Goal: Task Accomplishment & Management: Use online tool/utility

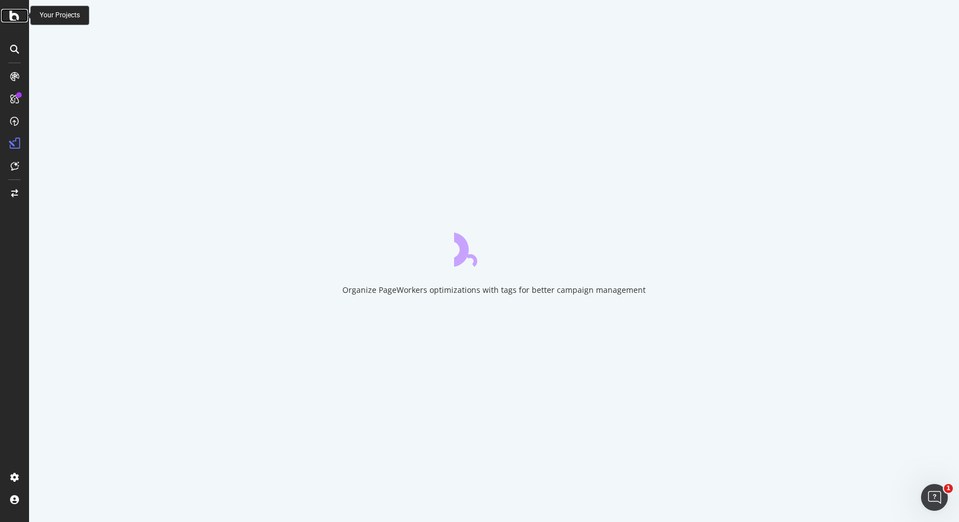
click at [13, 16] on icon at bounding box center [14, 15] width 10 height 13
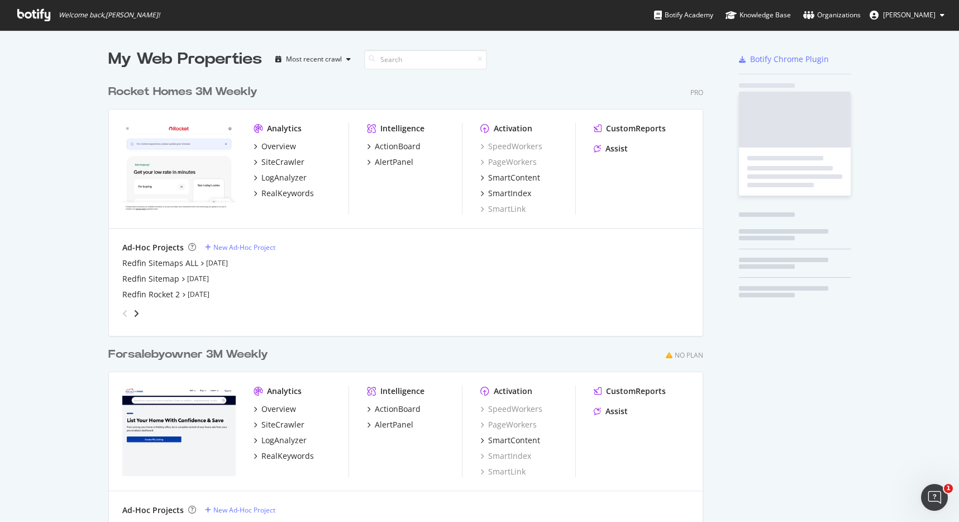
scroll to position [496, 595]
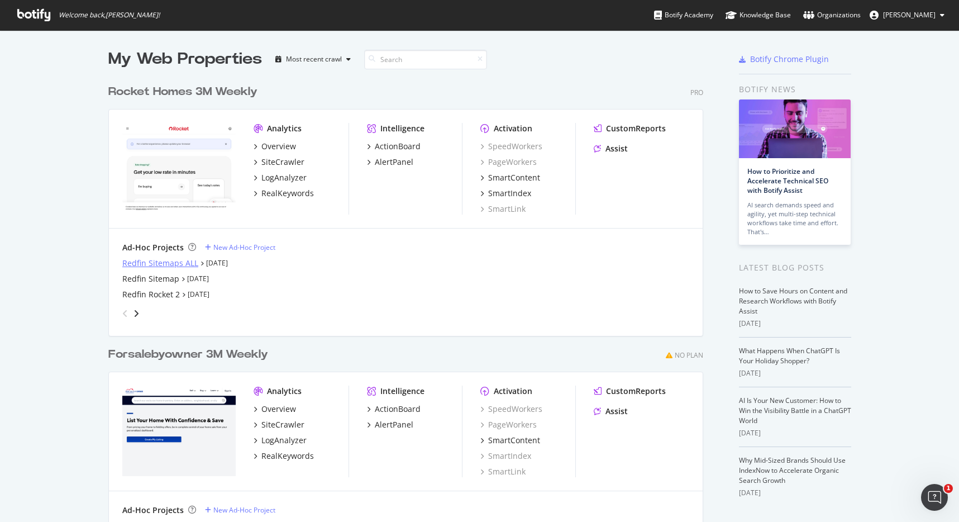
click at [137, 261] on div "Redfin Sitemaps ALL" at bounding box center [160, 262] width 76 height 11
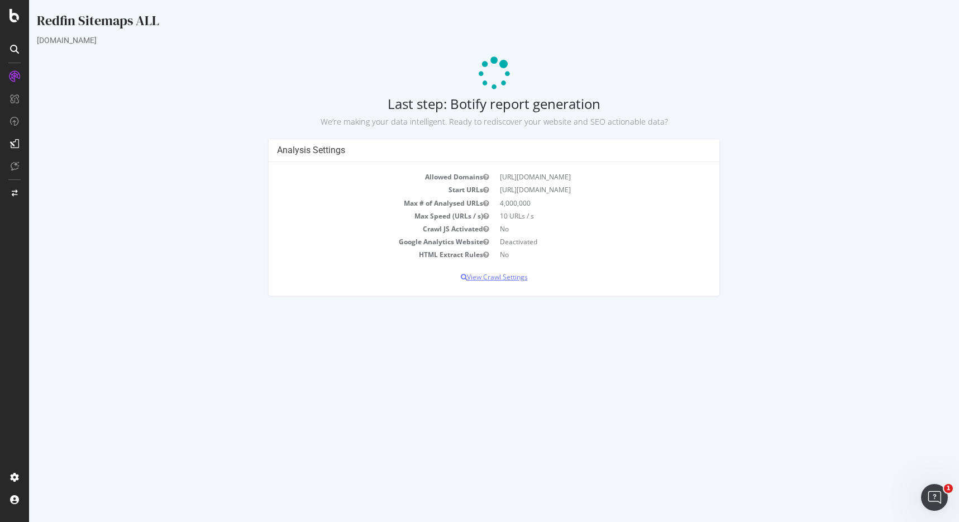
click at [495, 278] on p "View Crawl Settings" at bounding box center [494, 276] width 434 height 9
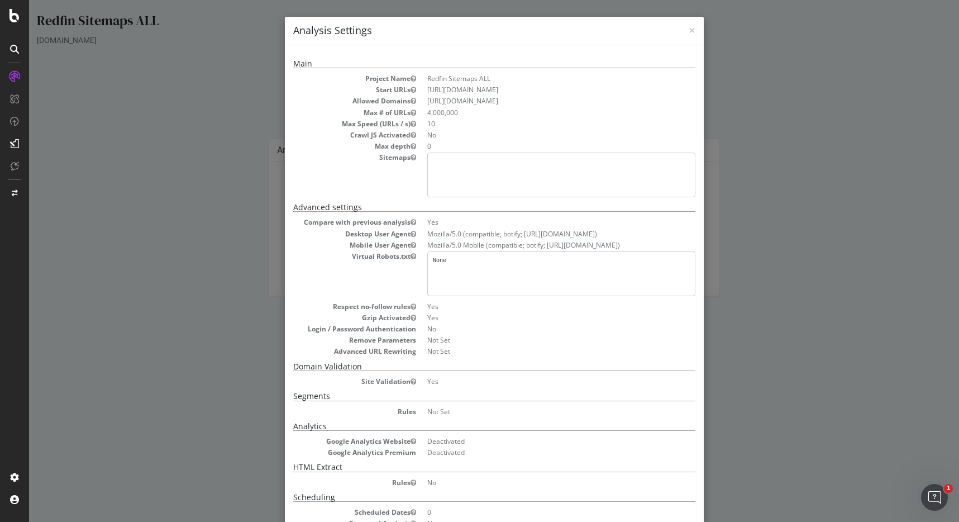
click at [120, 176] on div "× Close Analysis Settings Main Project Name Redfin Sitemaps ALL Start URLs http…" at bounding box center [494, 261] width 930 height 522
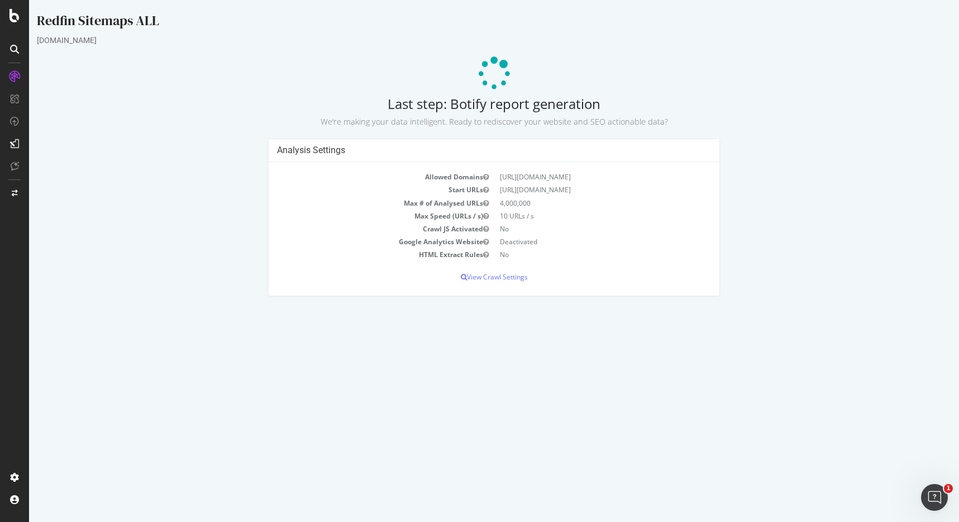
click at [16, 50] on icon at bounding box center [14, 49] width 9 height 9
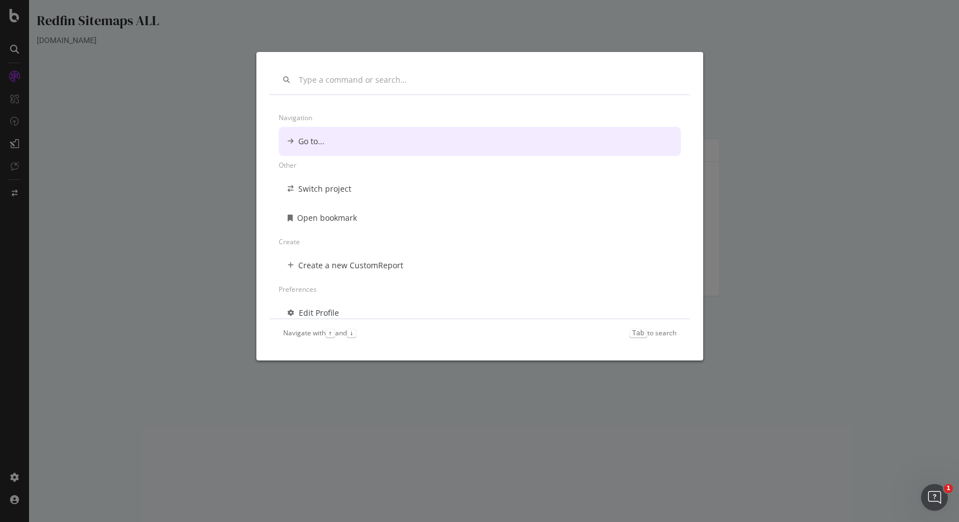
click at [17, 20] on div "Navigation Go to... Other Switch project Open bookmark Create Create a new Cust…" at bounding box center [479, 261] width 959 height 522
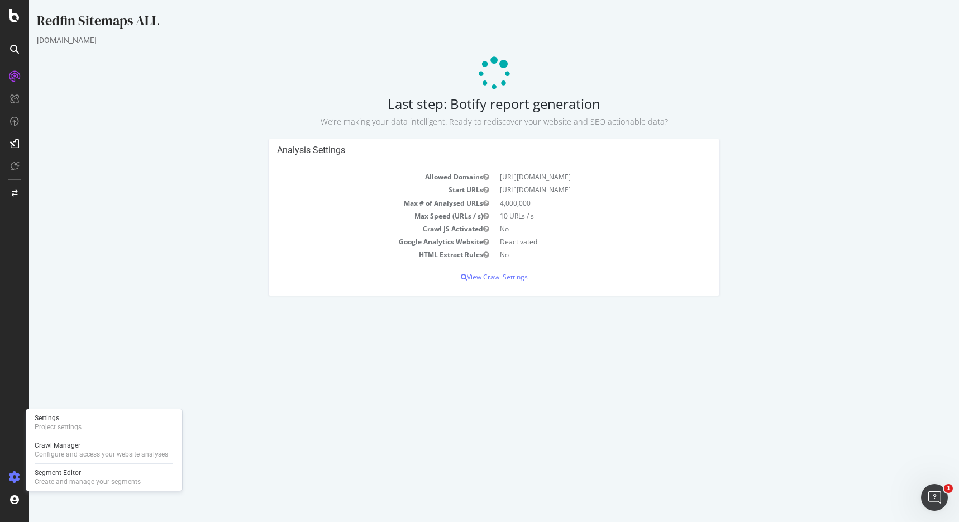
click at [9, 477] on icon at bounding box center [14, 476] width 11 height 11
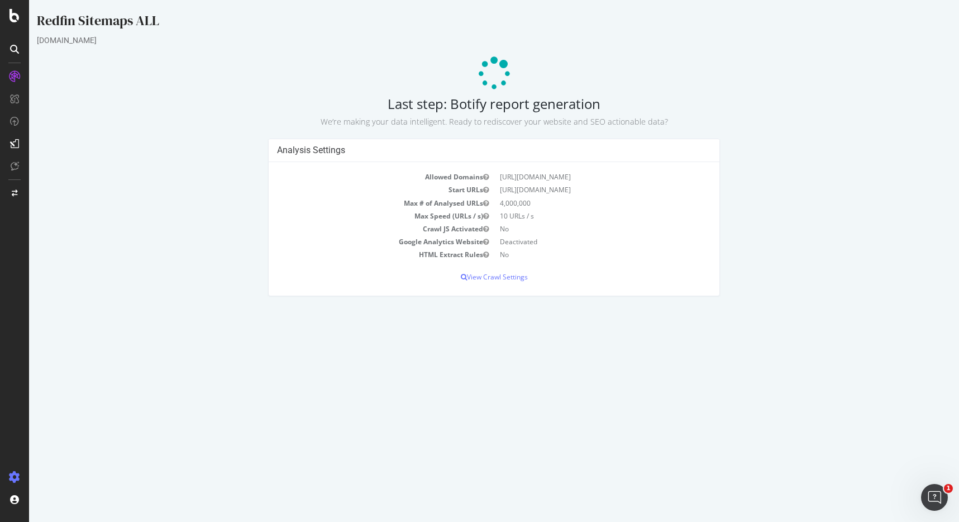
click at [21, 477] on div at bounding box center [14, 477] width 27 height 18
click at [16, 17] on icon at bounding box center [14, 15] width 10 height 13
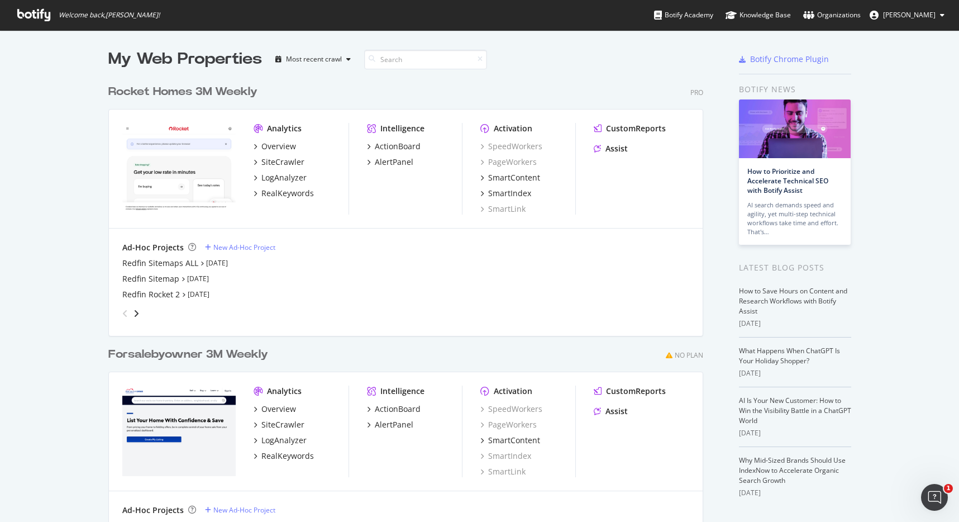
scroll to position [513, 942]
click at [137, 262] on div "Redfin Sitemaps ALL" at bounding box center [160, 262] width 76 height 11
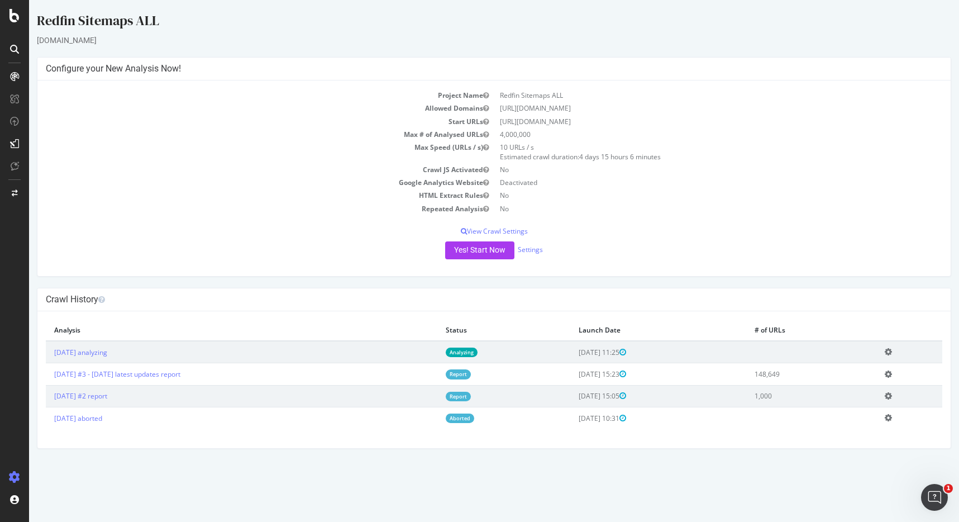
click at [892, 352] on icon at bounding box center [888, 351] width 7 height 8
click at [871, 386] on link "Delete analysis" at bounding box center [846, 383] width 89 height 15
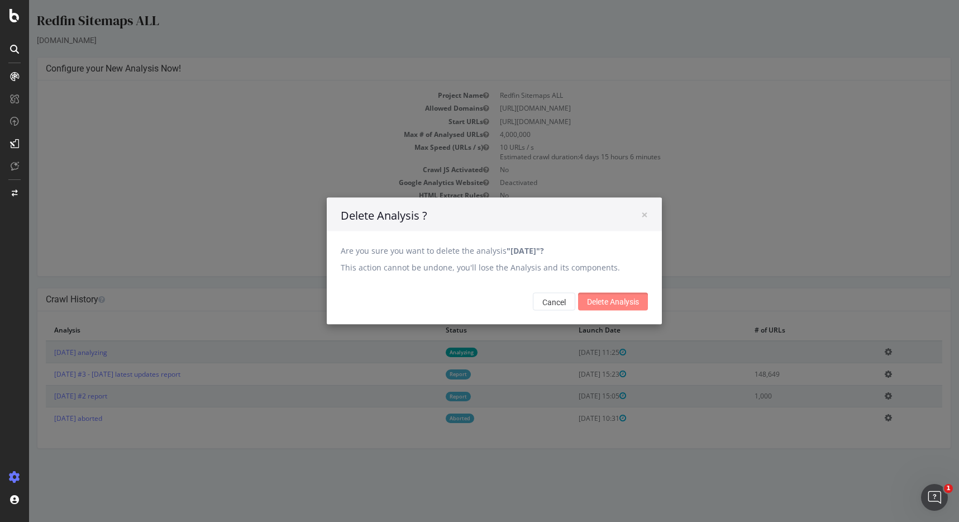
click at [619, 303] on input "Delete Analysis" at bounding box center [613, 302] width 70 height 18
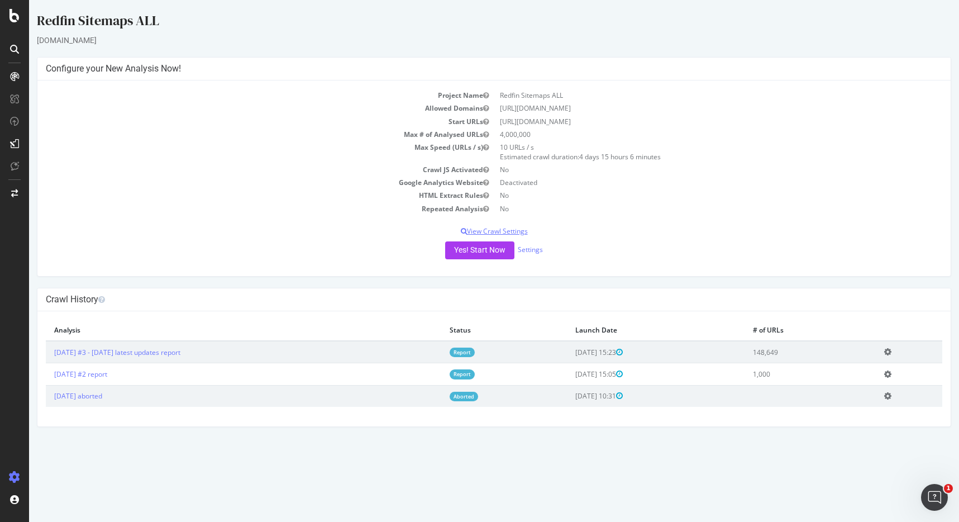
click at [488, 226] on p "View Crawl Settings" at bounding box center [494, 230] width 896 height 9
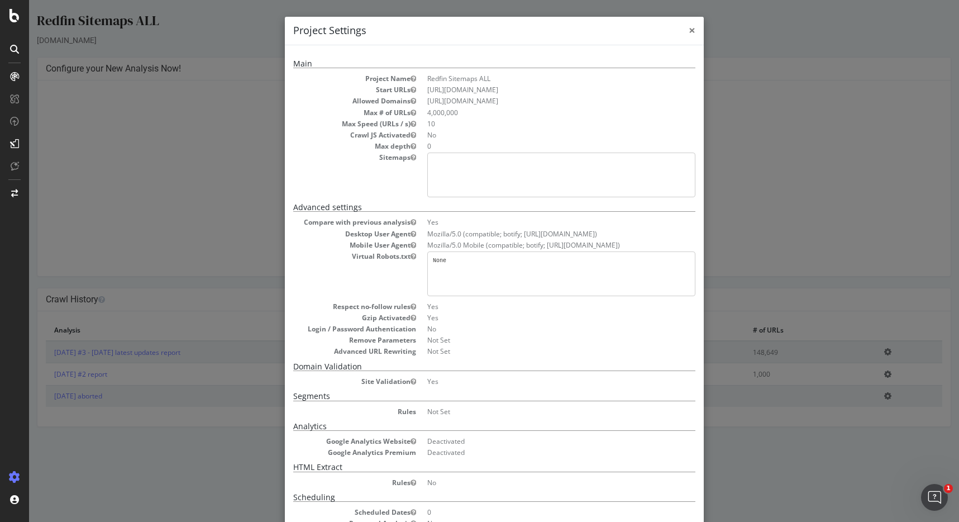
click at [691, 28] on div "× Close Project Settings" at bounding box center [494, 31] width 419 height 28
click at [689, 32] on span "×" at bounding box center [692, 30] width 7 height 16
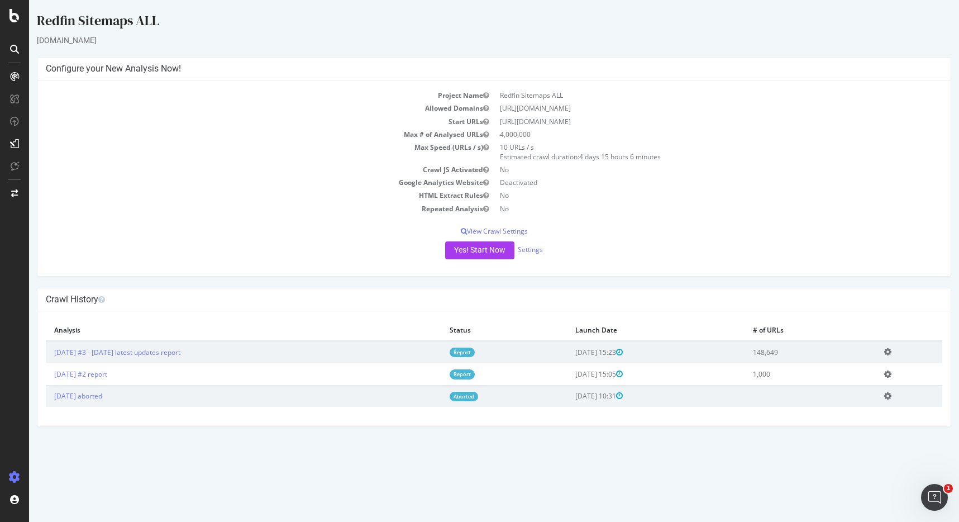
click at [7, 476] on div at bounding box center [14, 477] width 27 height 18
click at [17, 477] on icon at bounding box center [14, 476] width 11 height 11
click at [15, 476] on icon at bounding box center [14, 476] width 11 height 11
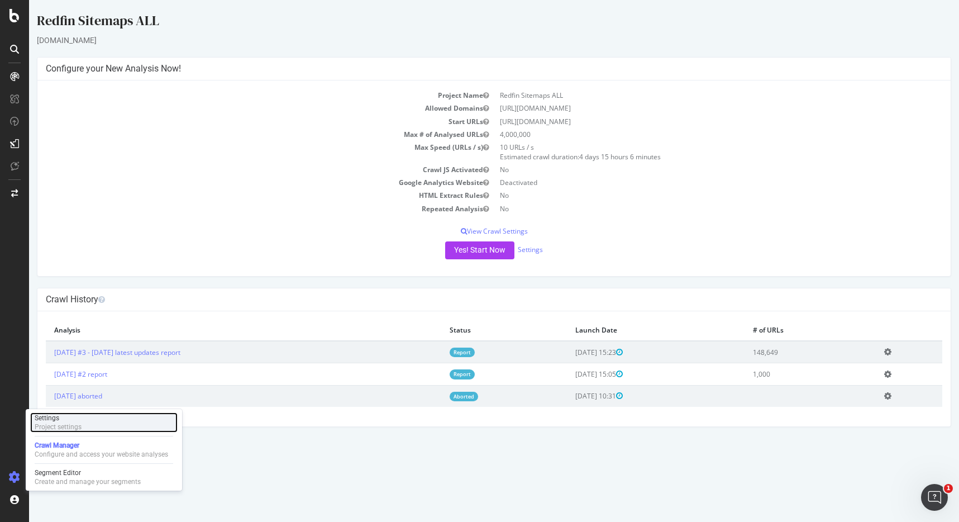
click at [68, 432] on div "Settings Project settings" at bounding box center [103, 422] width 147 height 20
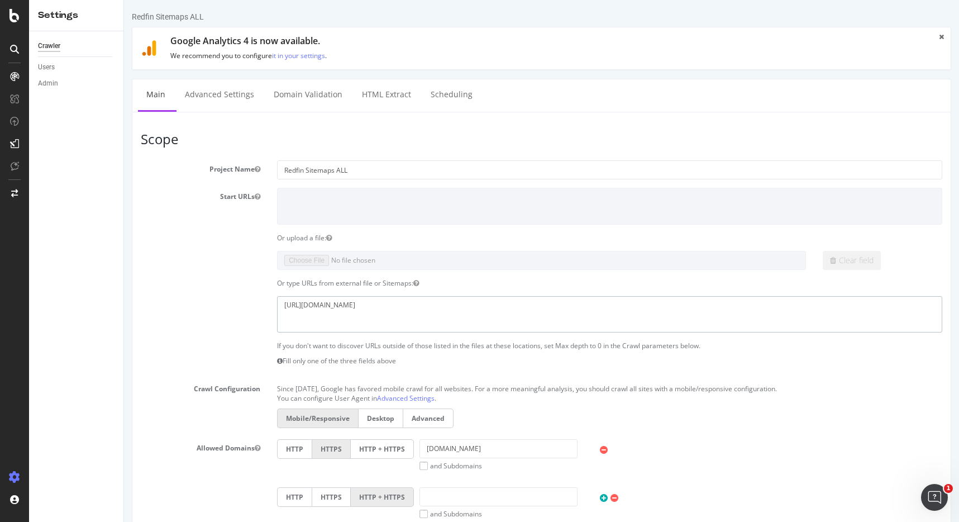
drag, startPoint x: 456, startPoint y: 308, endPoint x: 275, endPoint y: 300, distance: 181.7
click at [275, 300] on div "https://www.redfin.com/sitemap_com_listings.xml" at bounding box center [610, 314] width 682 height 36
paste textarea "newest"
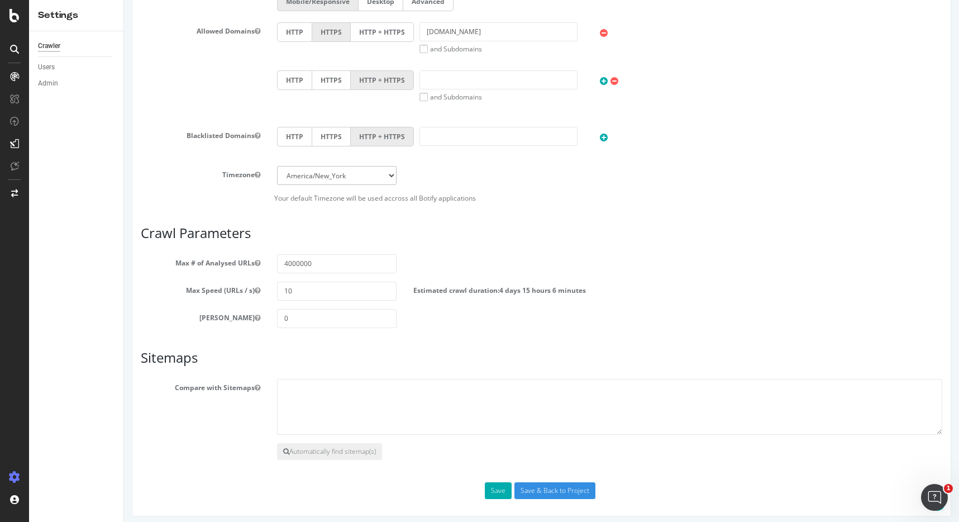
scroll to position [422, 0]
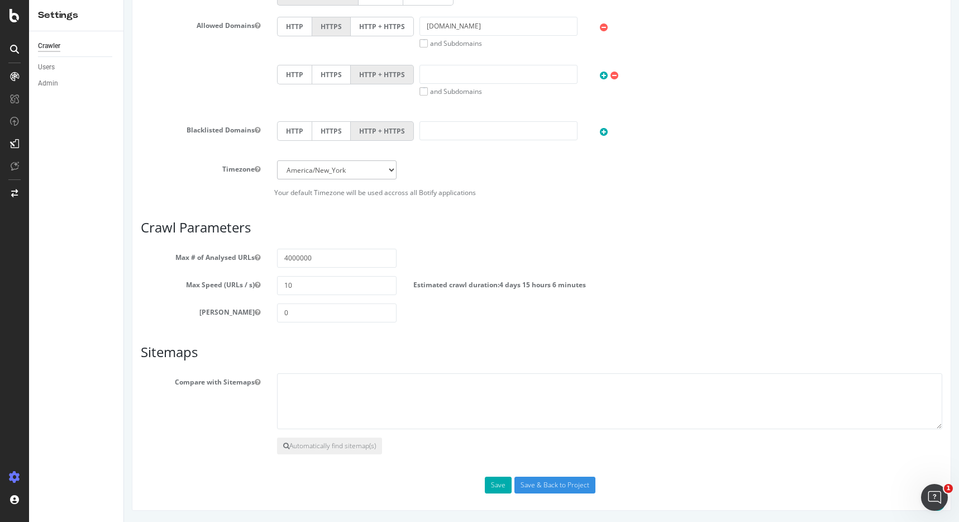
type textarea "[URL][DOMAIN_NAME]"
click at [285, 260] on input "4000000" at bounding box center [337, 258] width 120 height 19
type input "2000000"
click at [554, 488] on input "Save & Back to Project" at bounding box center [554, 484] width 81 height 17
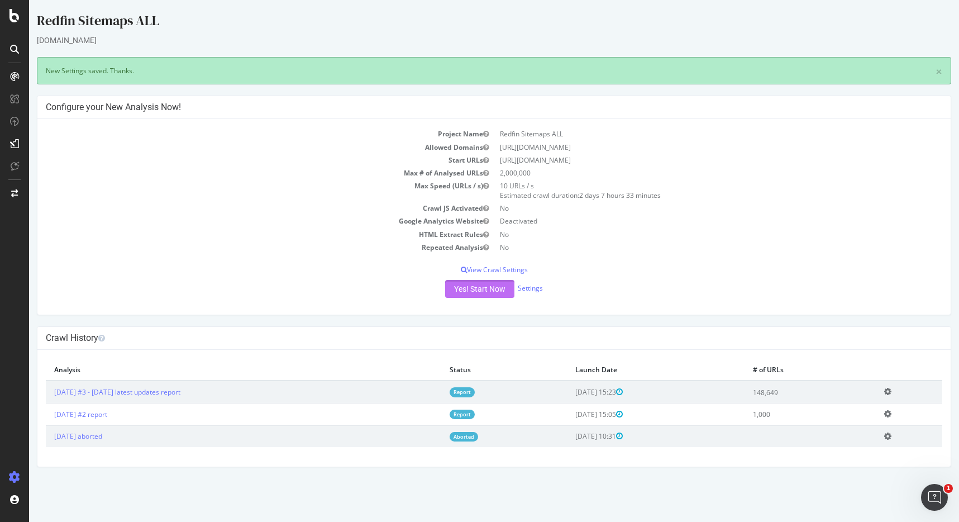
click at [489, 285] on font "Yes! Start Now" at bounding box center [479, 288] width 51 height 9
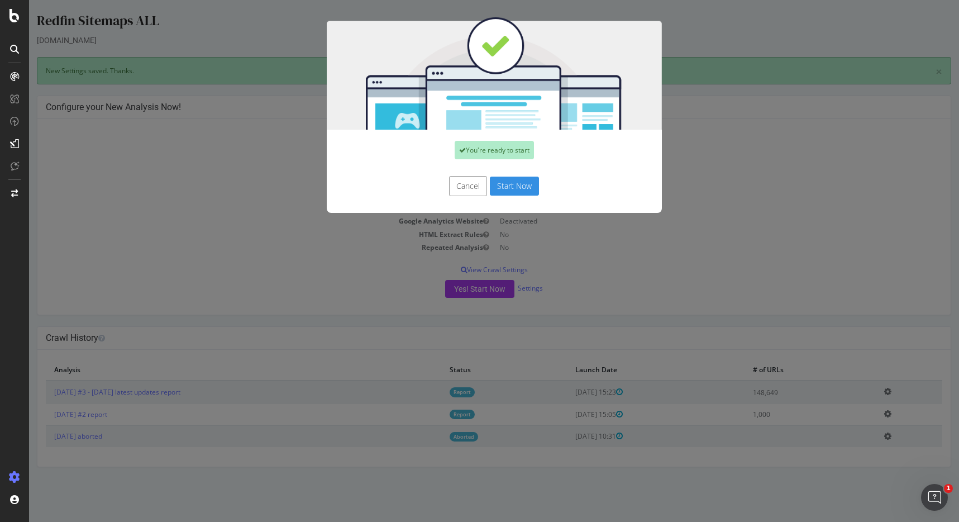
click at [510, 190] on button "Start Now" at bounding box center [514, 185] width 49 height 19
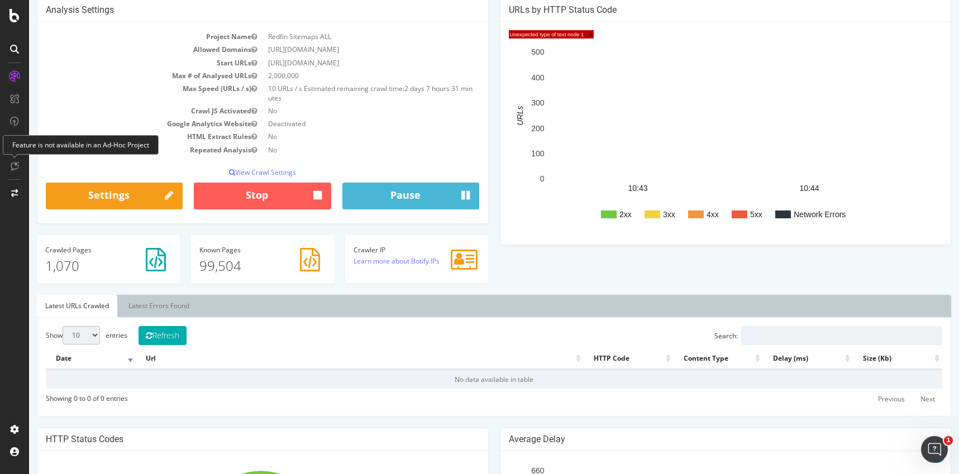
scroll to position [97, 0]
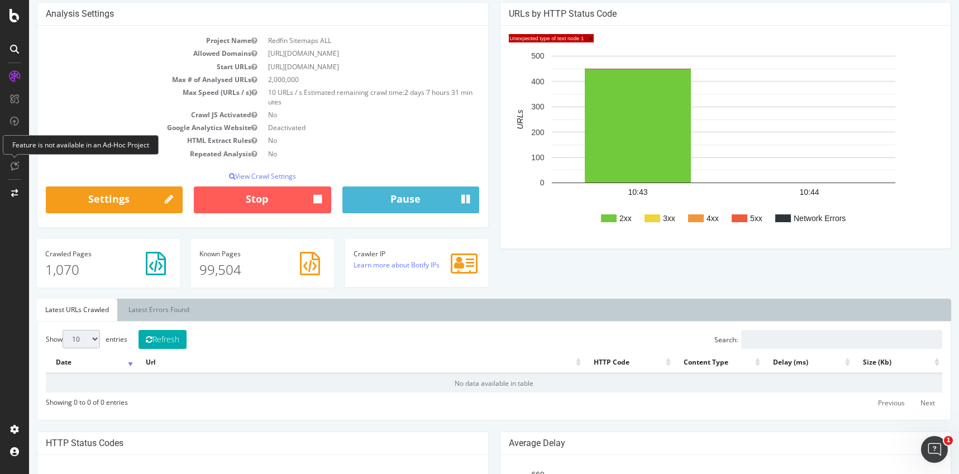
click at [533, 39] on span "Unexpected type of text node 1 ×" at bounding box center [551, 38] width 85 height 8
click at [551, 37] on span "Unexpected type of text node 1 ×" at bounding box center [551, 38] width 85 height 8
click at [733, 220] on rect "A chart." at bounding box center [740, 218] width 16 height 8
click at [538, 40] on span "Unexpected type of text node 1 ×" at bounding box center [551, 38] width 85 height 8
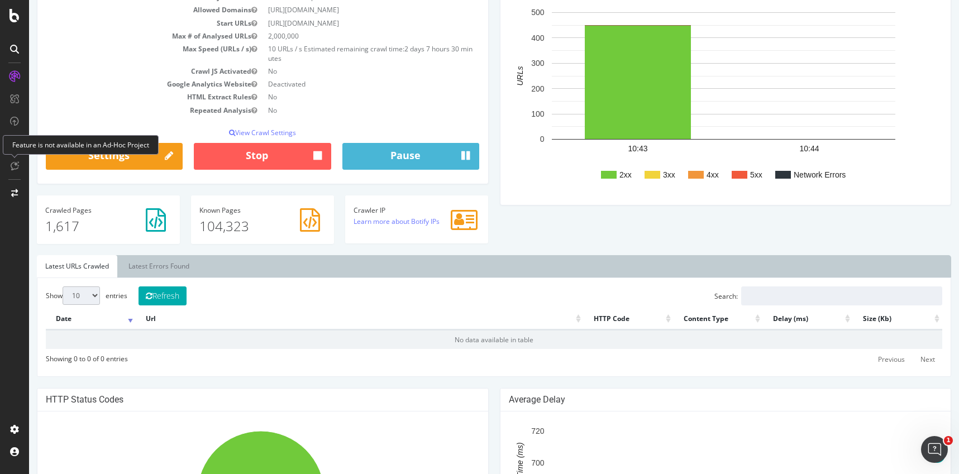
scroll to position [133, 0]
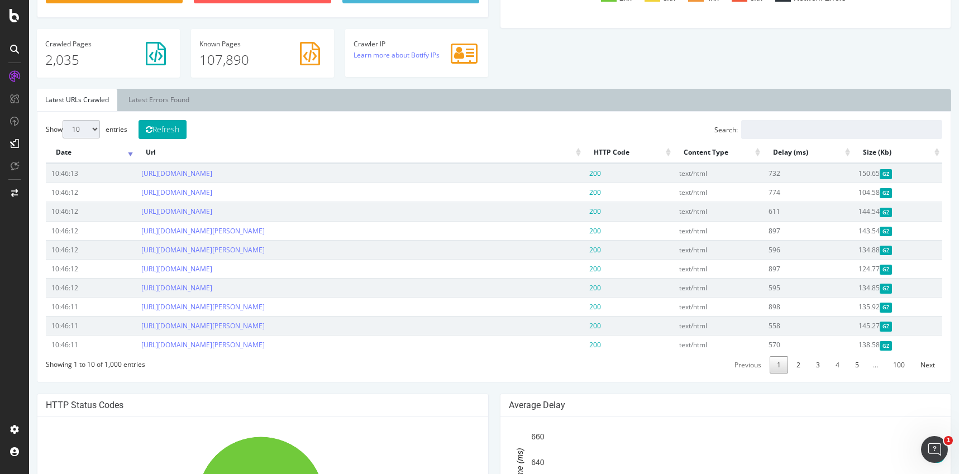
scroll to position [310, 0]
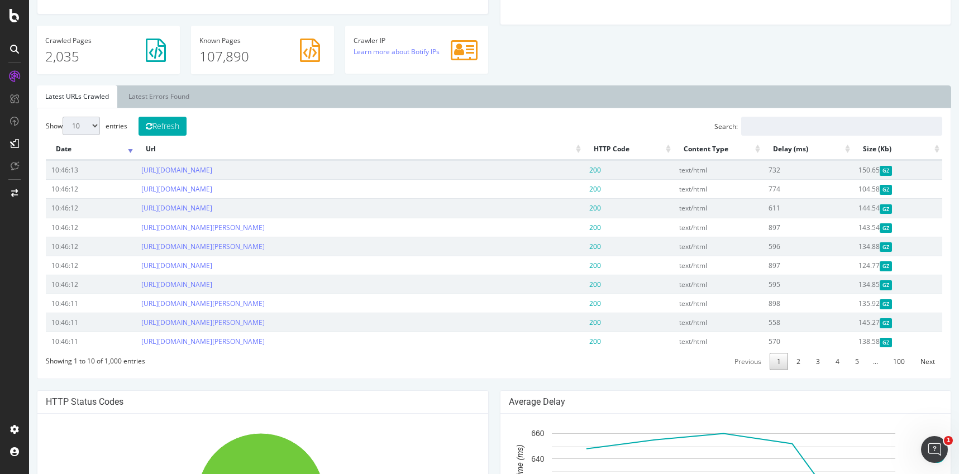
click at [622, 152] on th "HTTP Code" at bounding box center [629, 149] width 90 height 22
click at [611, 151] on th "HTTP Code" at bounding box center [629, 149] width 90 height 22
click at [665, 151] on th "HTTP Code" at bounding box center [629, 149] width 90 height 22
click at [616, 150] on th "HTTP Code" at bounding box center [629, 149] width 90 height 22
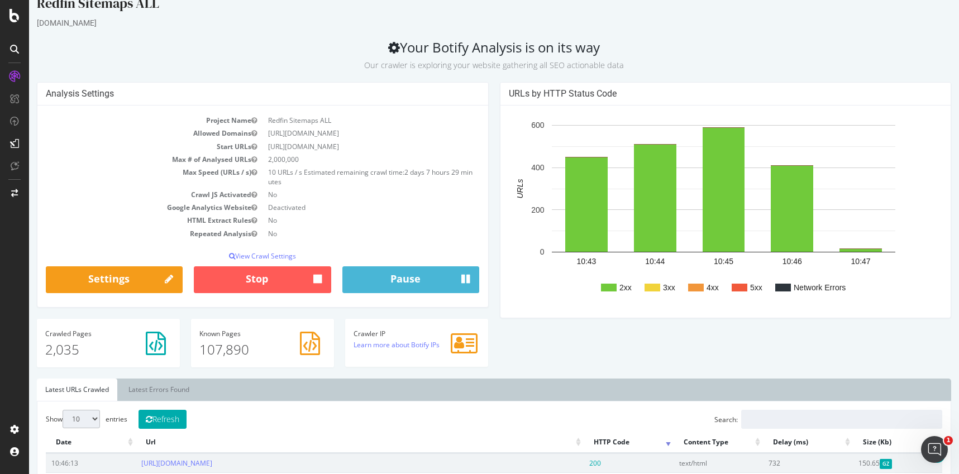
scroll to position [0, 0]
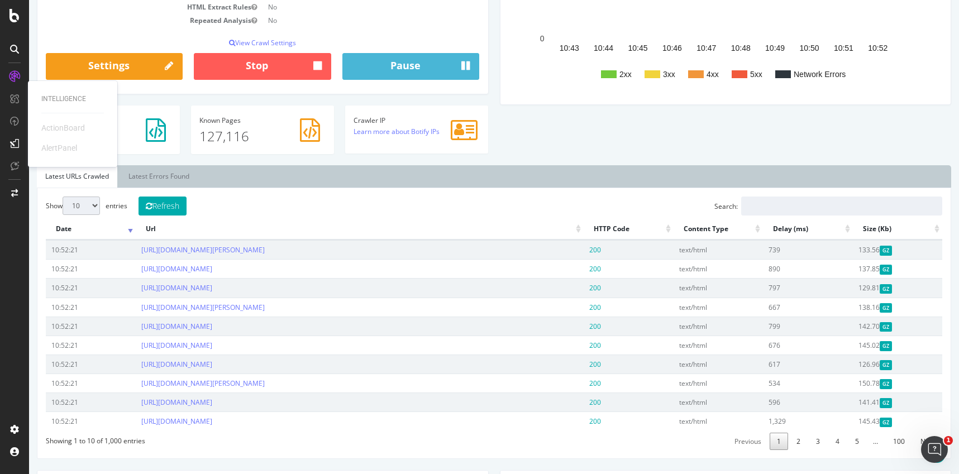
scroll to position [233, 0]
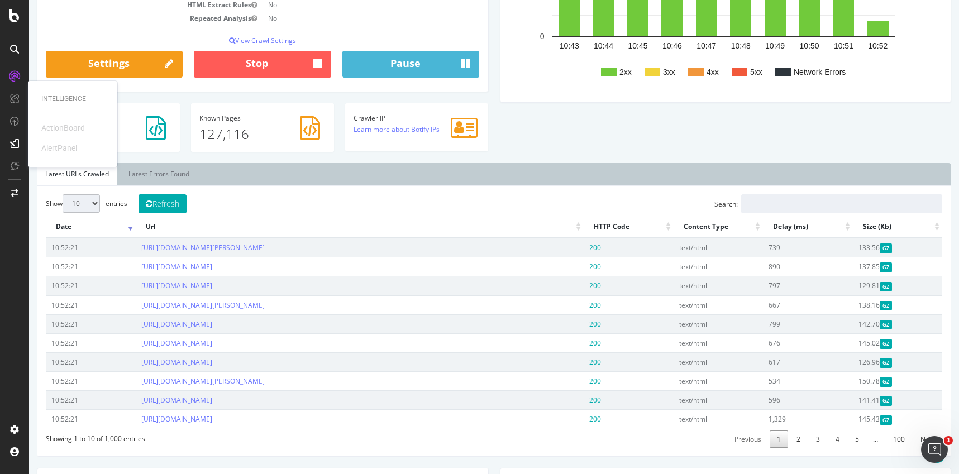
click at [616, 226] on th "HTTP Code" at bounding box center [629, 227] width 90 height 22
click at [657, 230] on th "HTTP Code" at bounding box center [629, 227] width 90 height 22
click at [789, 227] on th "Delay (ms)" at bounding box center [808, 227] width 90 height 22
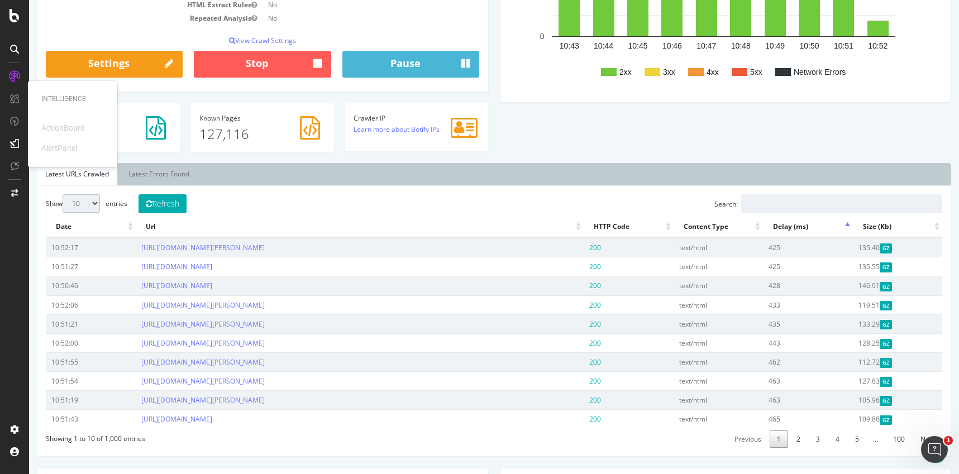
click at [789, 227] on th "Delay (ms)" at bounding box center [808, 227] width 90 height 22
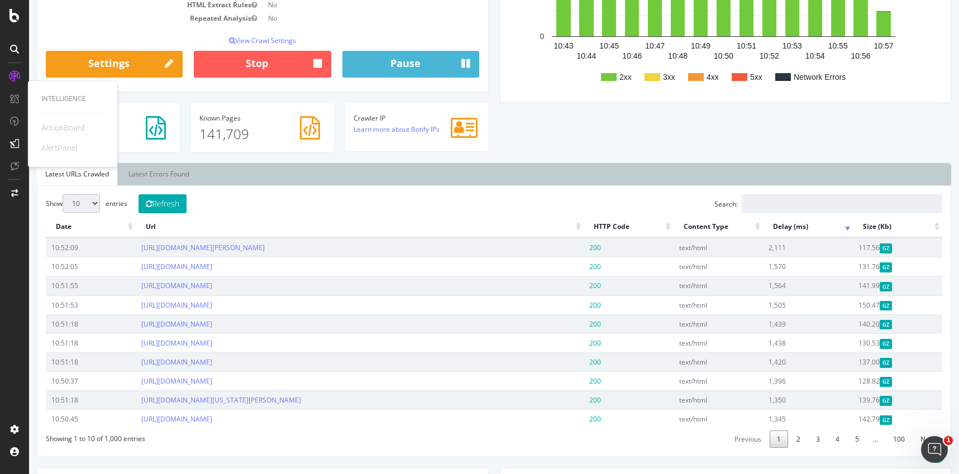
click at [496, 197] on div "Show 10 25 50 100 entries Refresh Search: Date Url HTTP Code Content Type Delay…" at bounding box center [494, 321] width 896 height 254
click at [536, 143] on div "Analysis Settings Project Name Redfin Sitemaps ALL Allowed Domains https://www.…" at bounding box center [493, 15] width 925 height 297
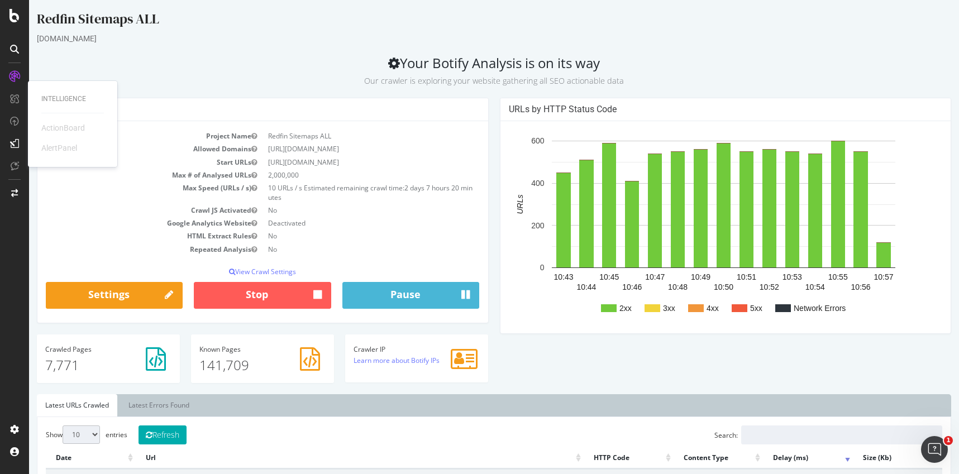
scroll to position [0, 0]
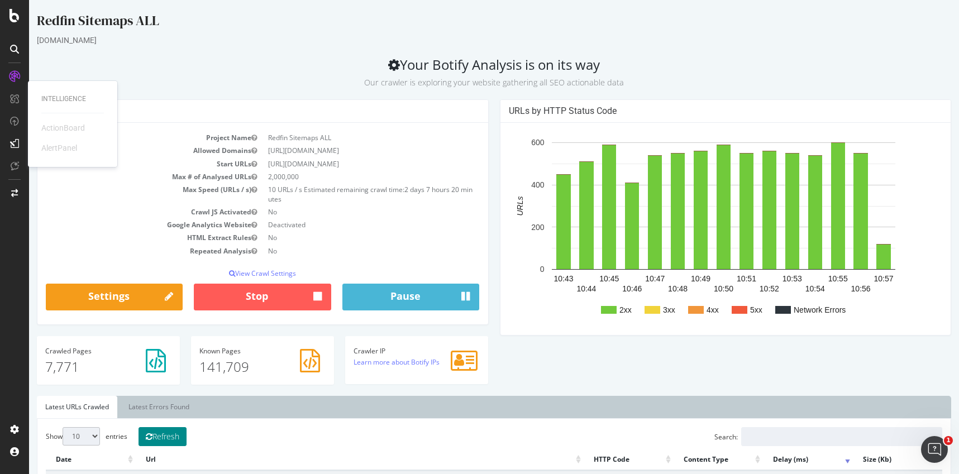
click at [170, 438] on button "Refresh" at bounding box center [162, 436] width 48 height 19
click at [113, 167] on td "Start URLs" at bounding box center [154, 163] width 217 height 13
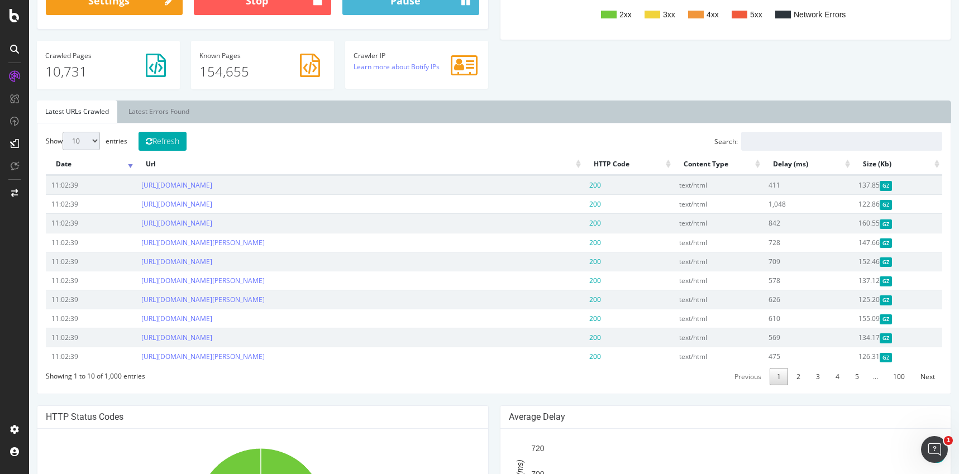
scroll to position [299, 0]
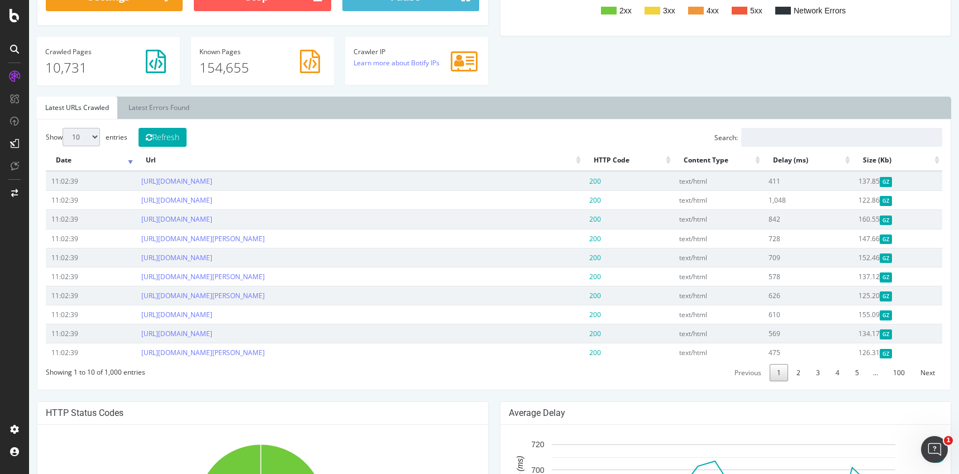
click at [647, 160] on th "HTTP Code" at bounding box center [629, 161] width 90 height 22
click at [617, 161] on th "HTTP Code" at bounding box center [629, 161] width 90 height 22
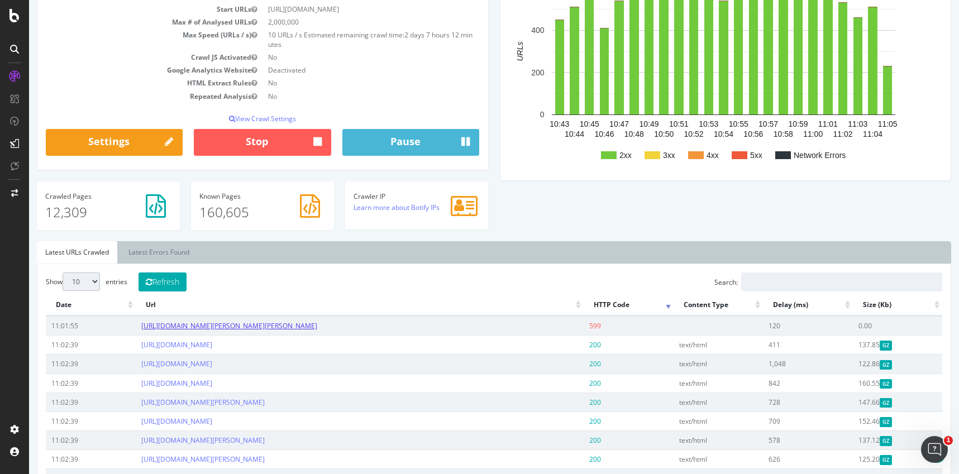
scroll to position [0, 0]
